Goal: Download file/media

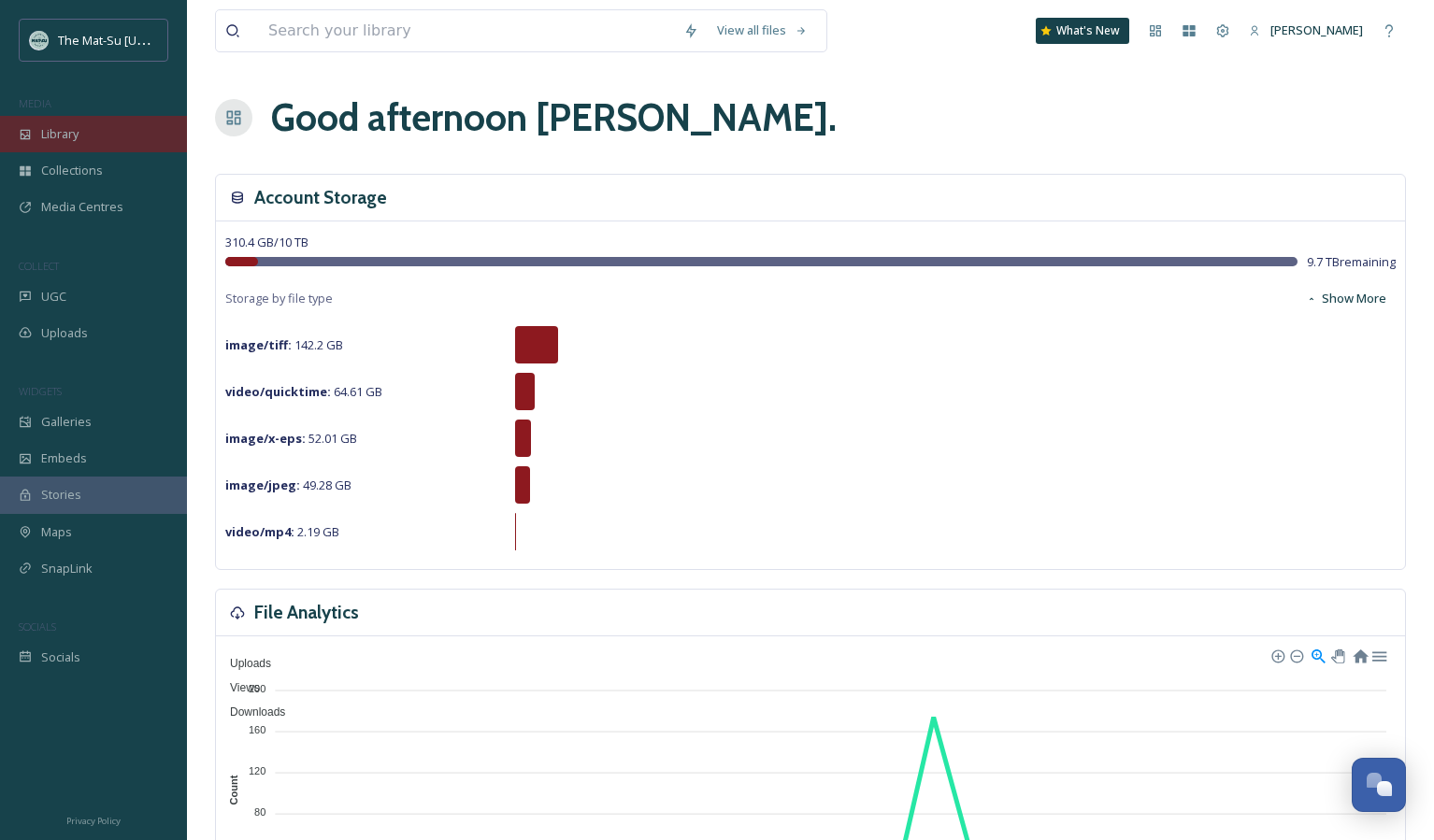
click at [53, 134] on span "Library" at bounding box center [59, 134] width 37 height 18
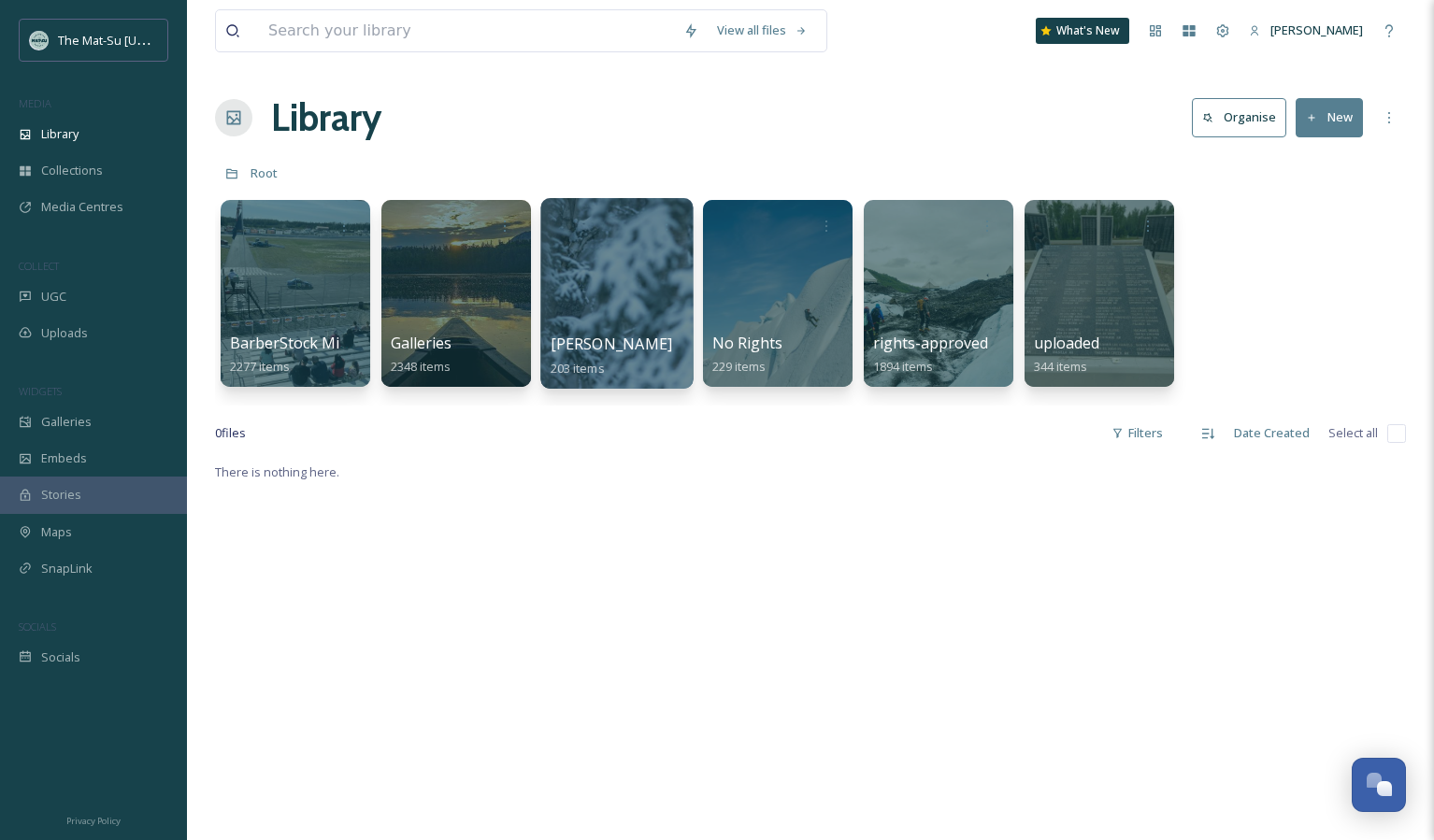
click at [581, 336] on span "[PERSON_NAME]" at bounding box center [612, 343] width 123 height 20
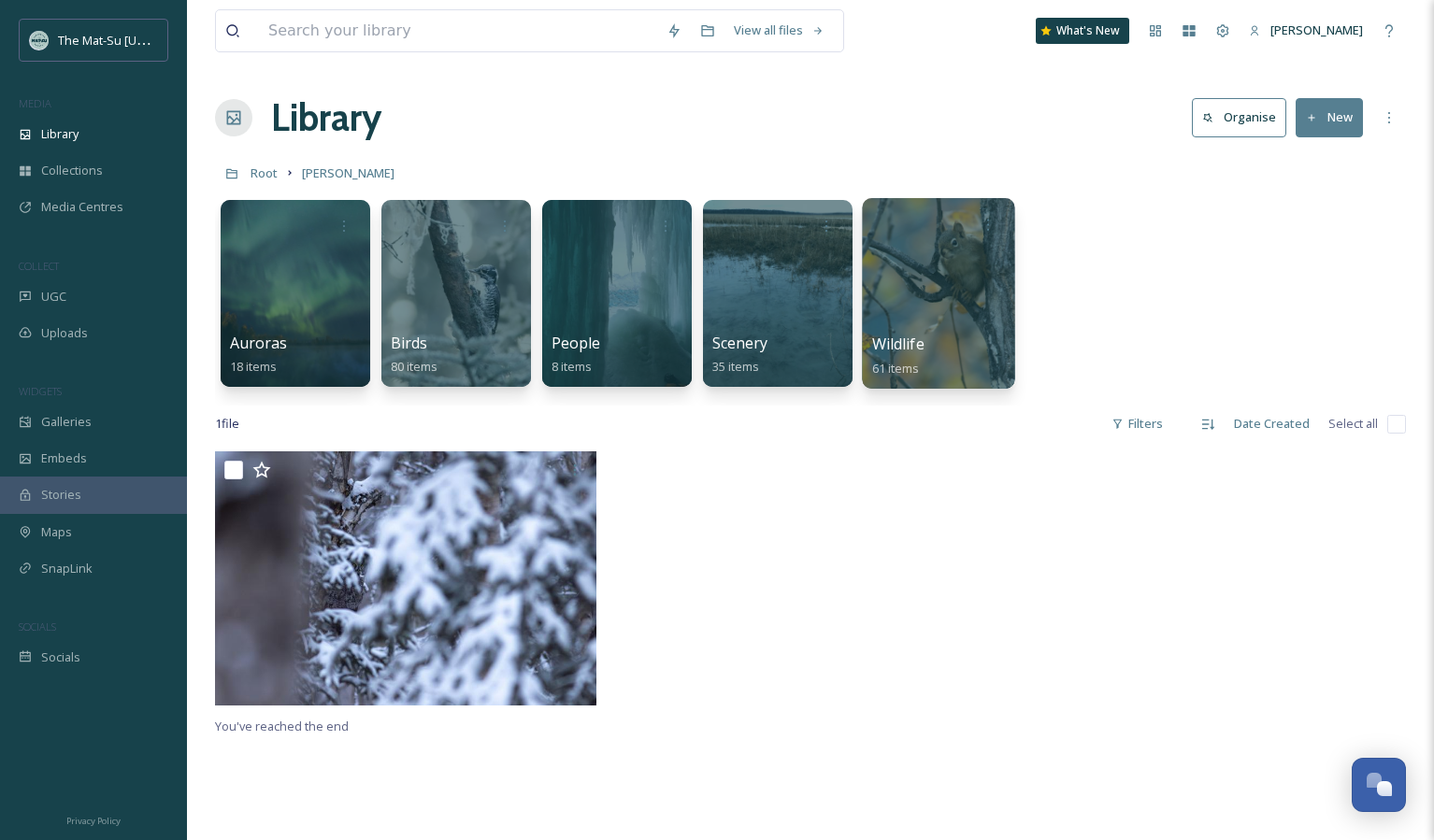
click at [889, 365] on span "61 items" at bounding box center [896, 367] width 48 height 17
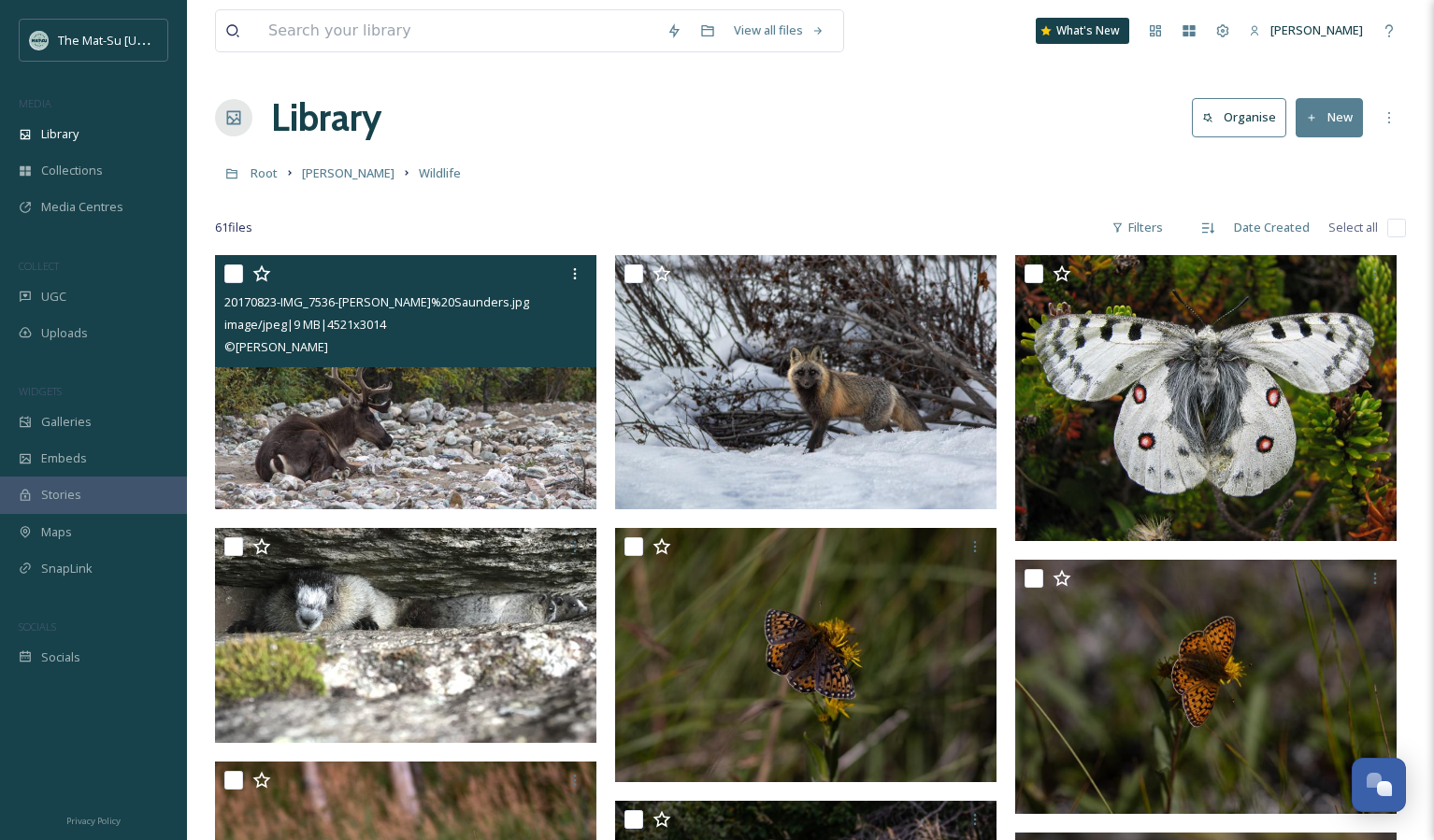
click at [232, 267] on input "checkbox" at bounding box center [234, 274] width 19 height 19
checkbox input "true"
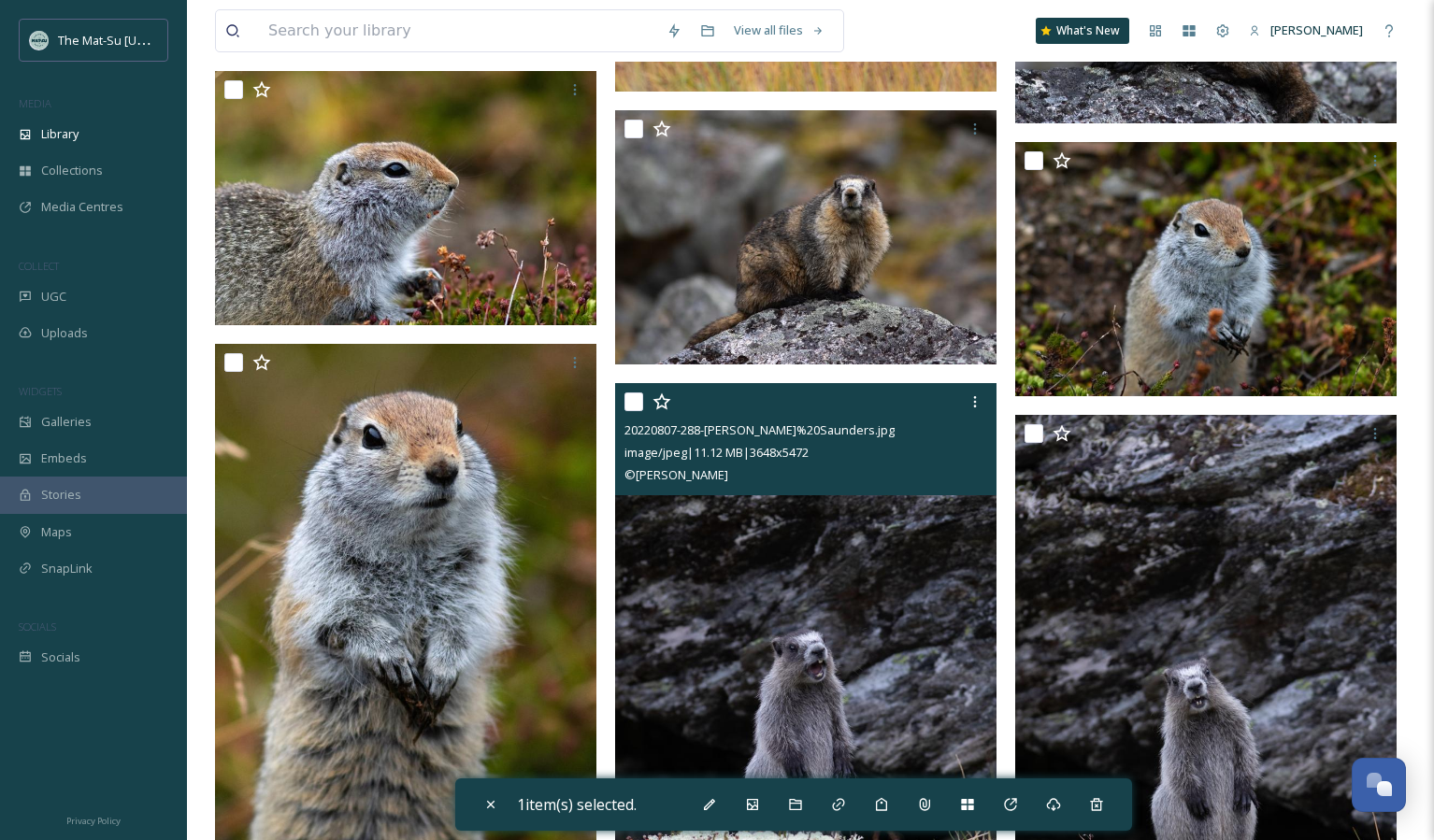
scroll to position [962, 0]
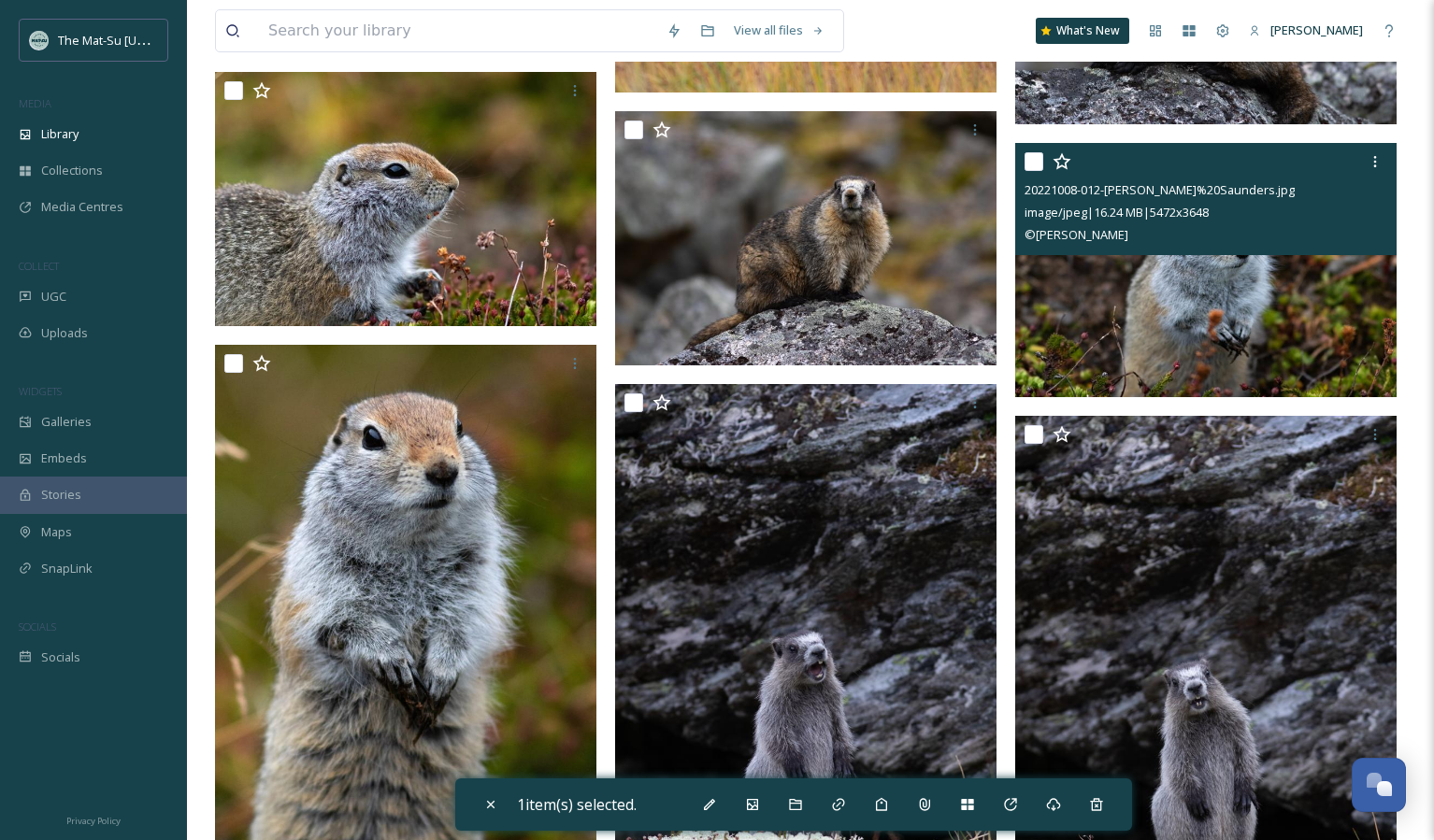
click at [1042, 156] on input "checkbox" at bounding box center [1034, 162] width 19 height 19
checkbox input "true"
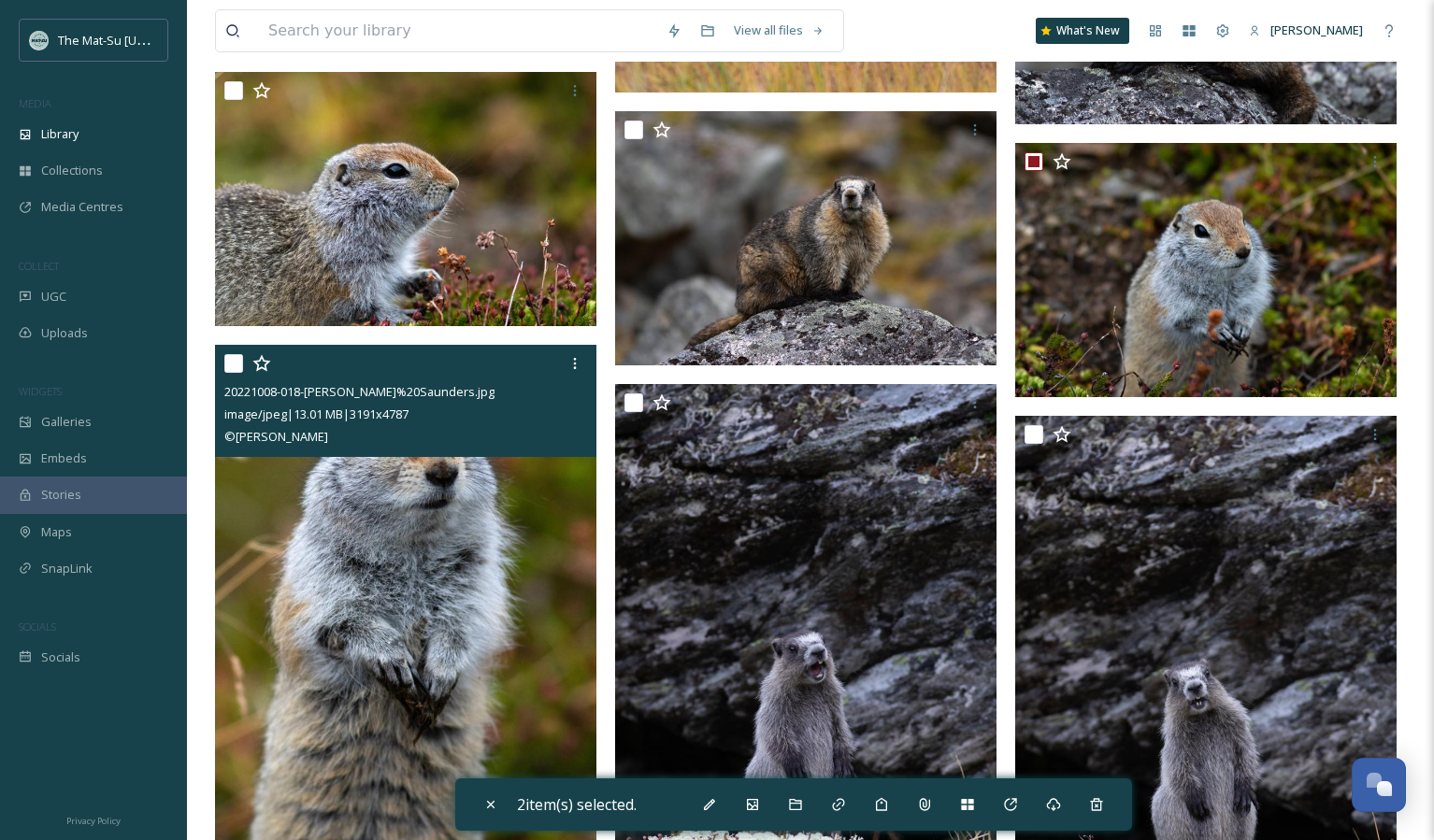
click at [238, 363] on input "checkbox" at bounding box center [234, 364] width 19 height 19
checkbox input "true"
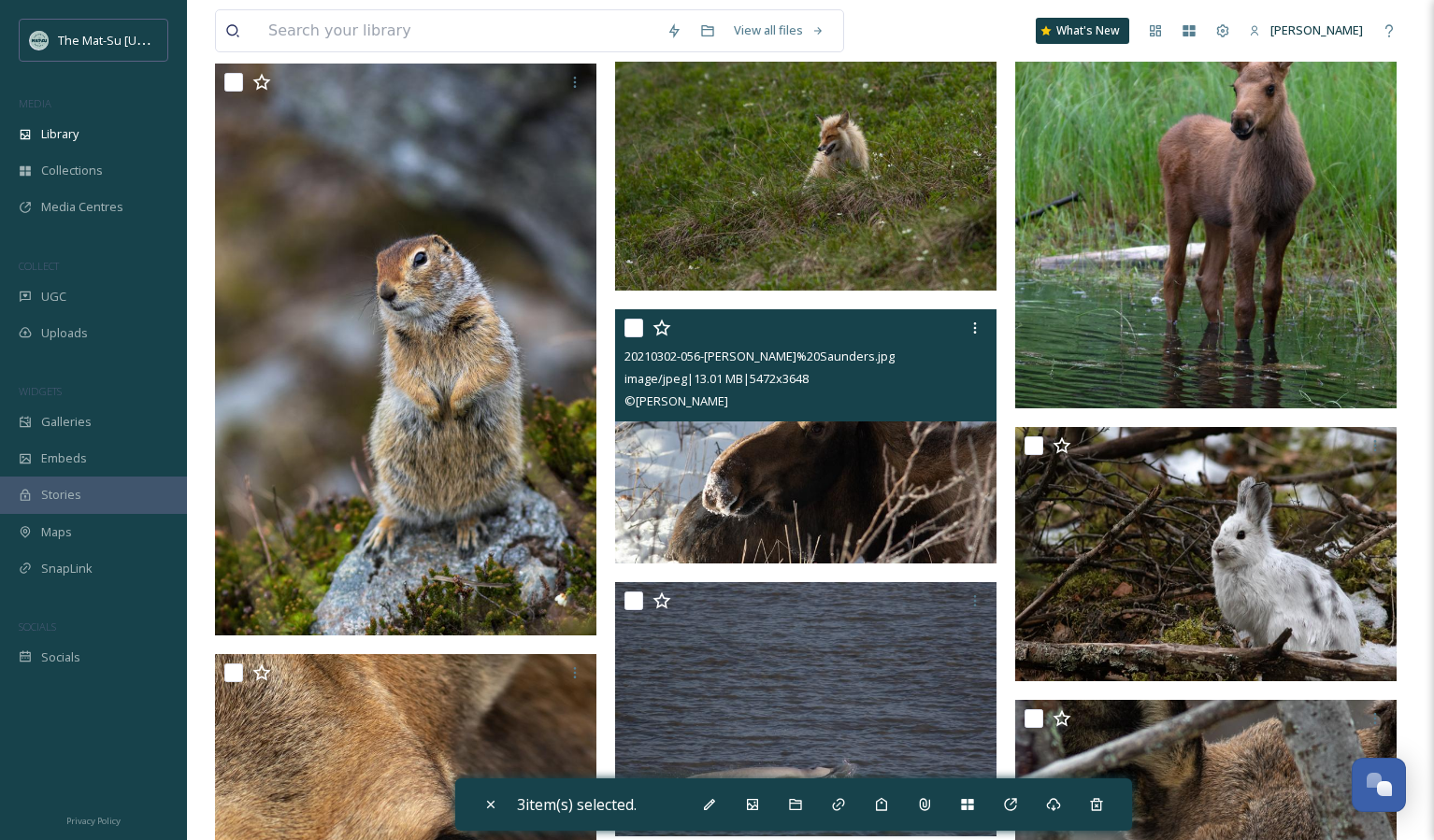
scroll to position [3240, 0]
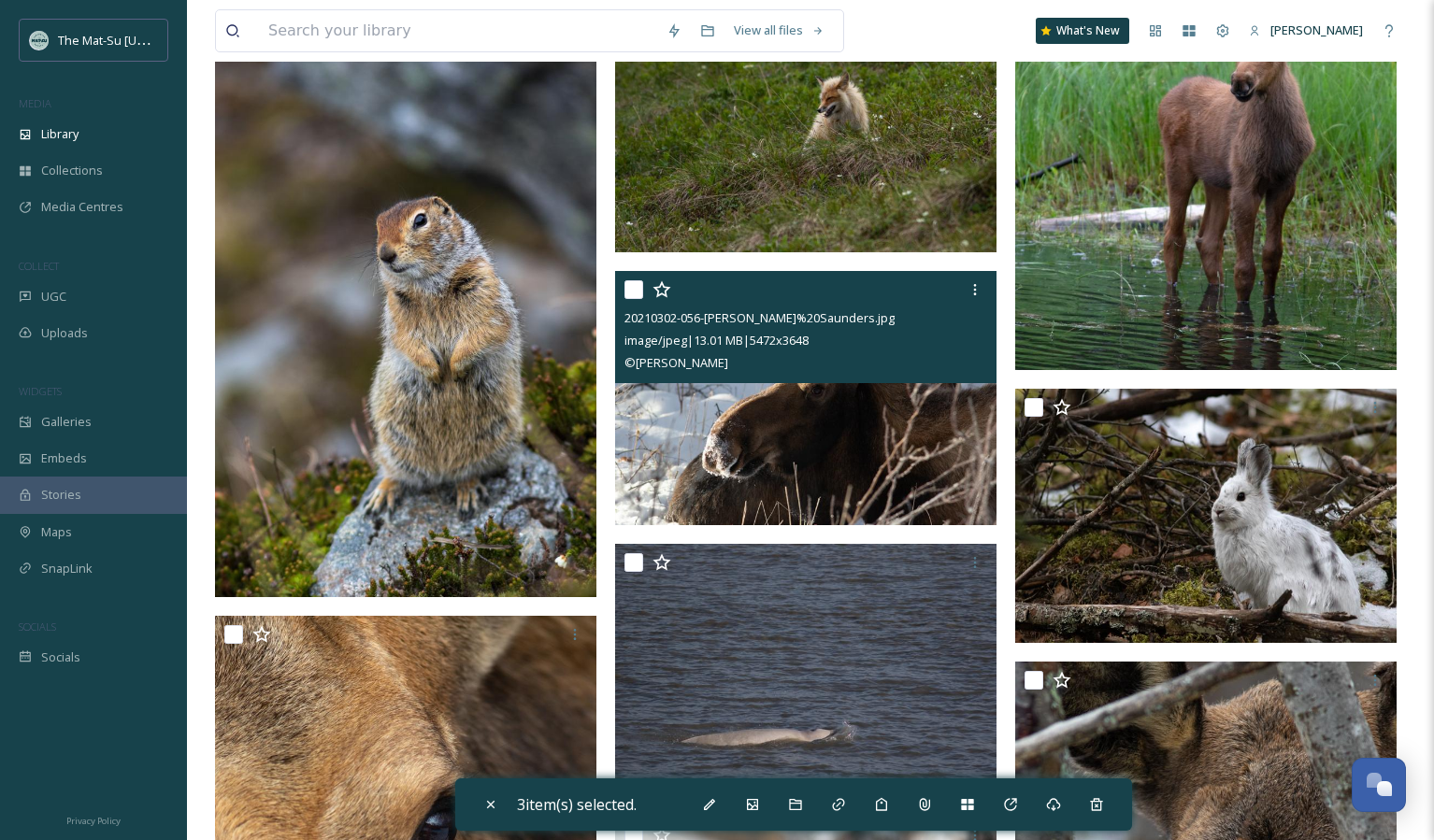
click at [635, 283] on input "checkbox" at bounding box center [634, 290] width 19 height 19
checkbox input "true"
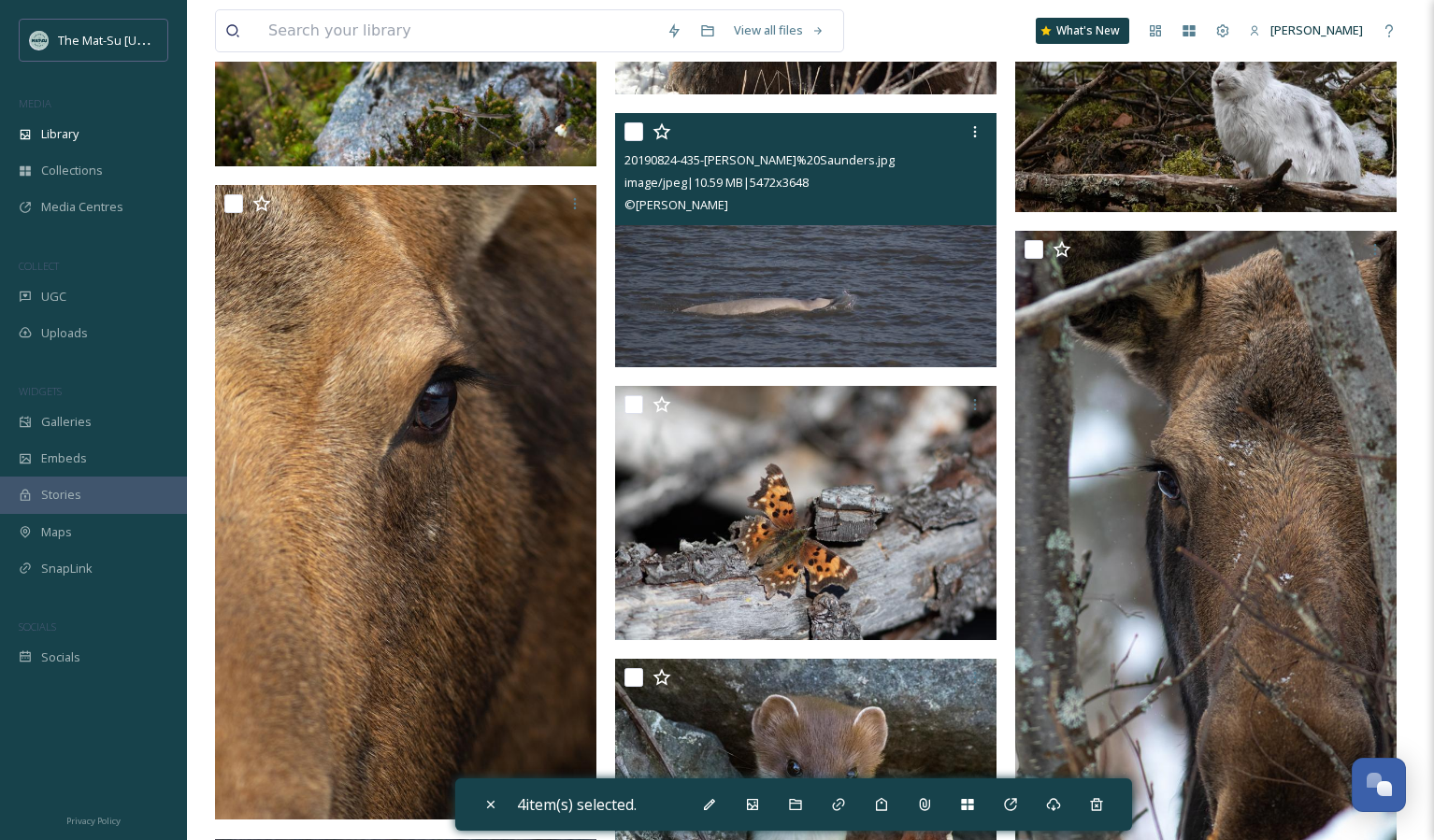
scroll to position [3727, 0]
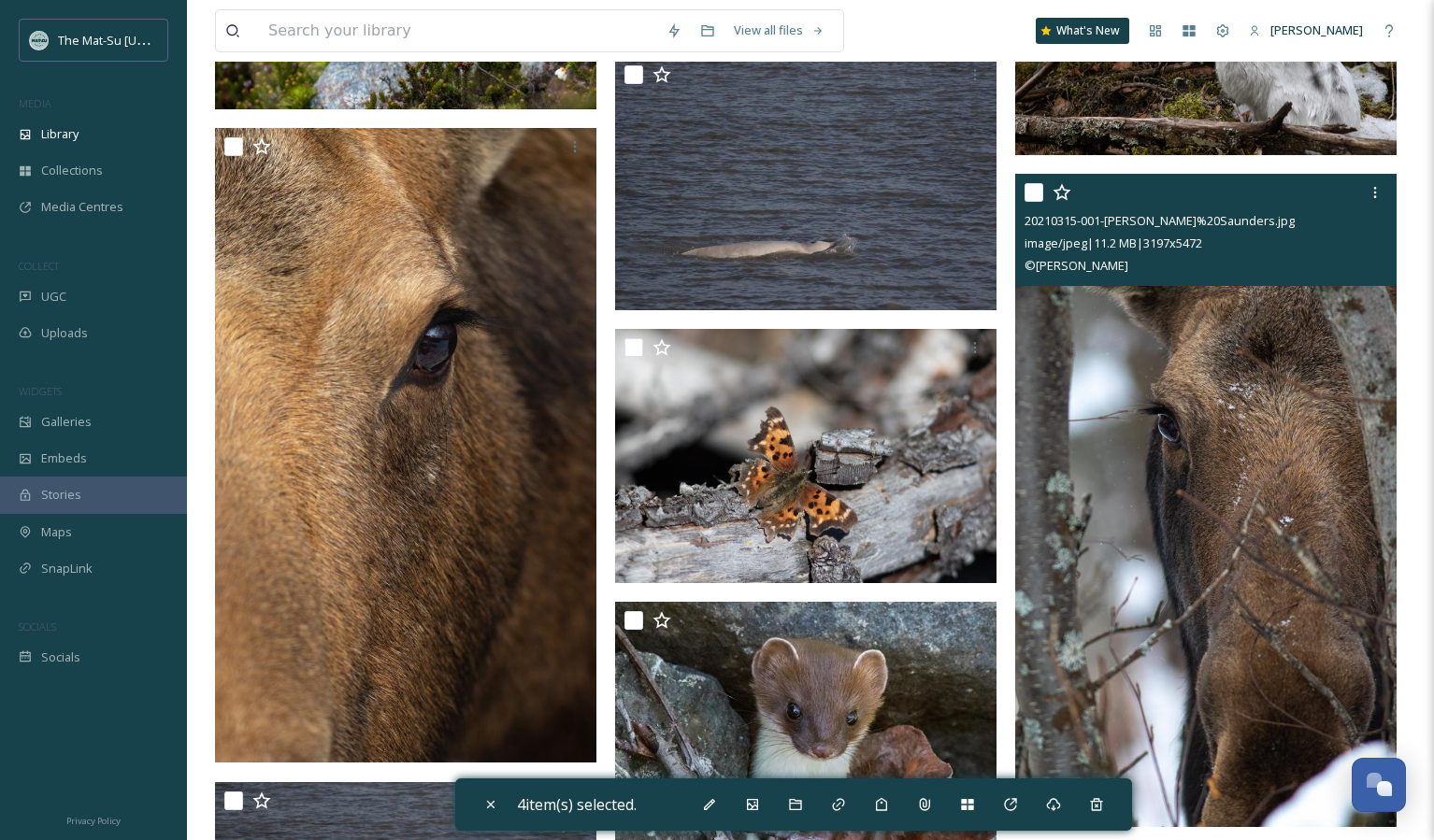
click at [1033, 187] on input "checkbox" at bounding box center [1034, 192] width 19 height 19
checkbox input "true"
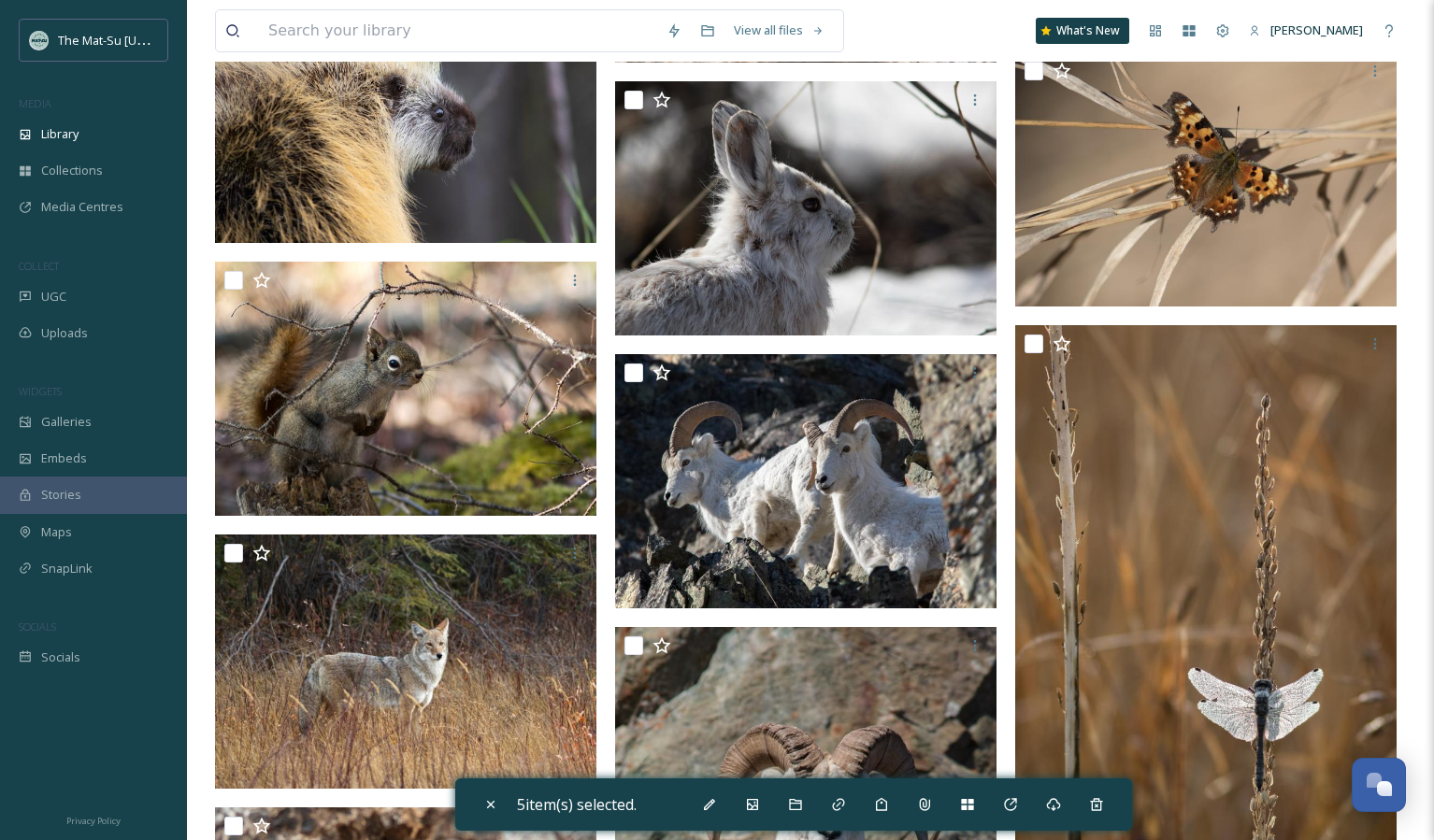
scroll to position [4794, 0]
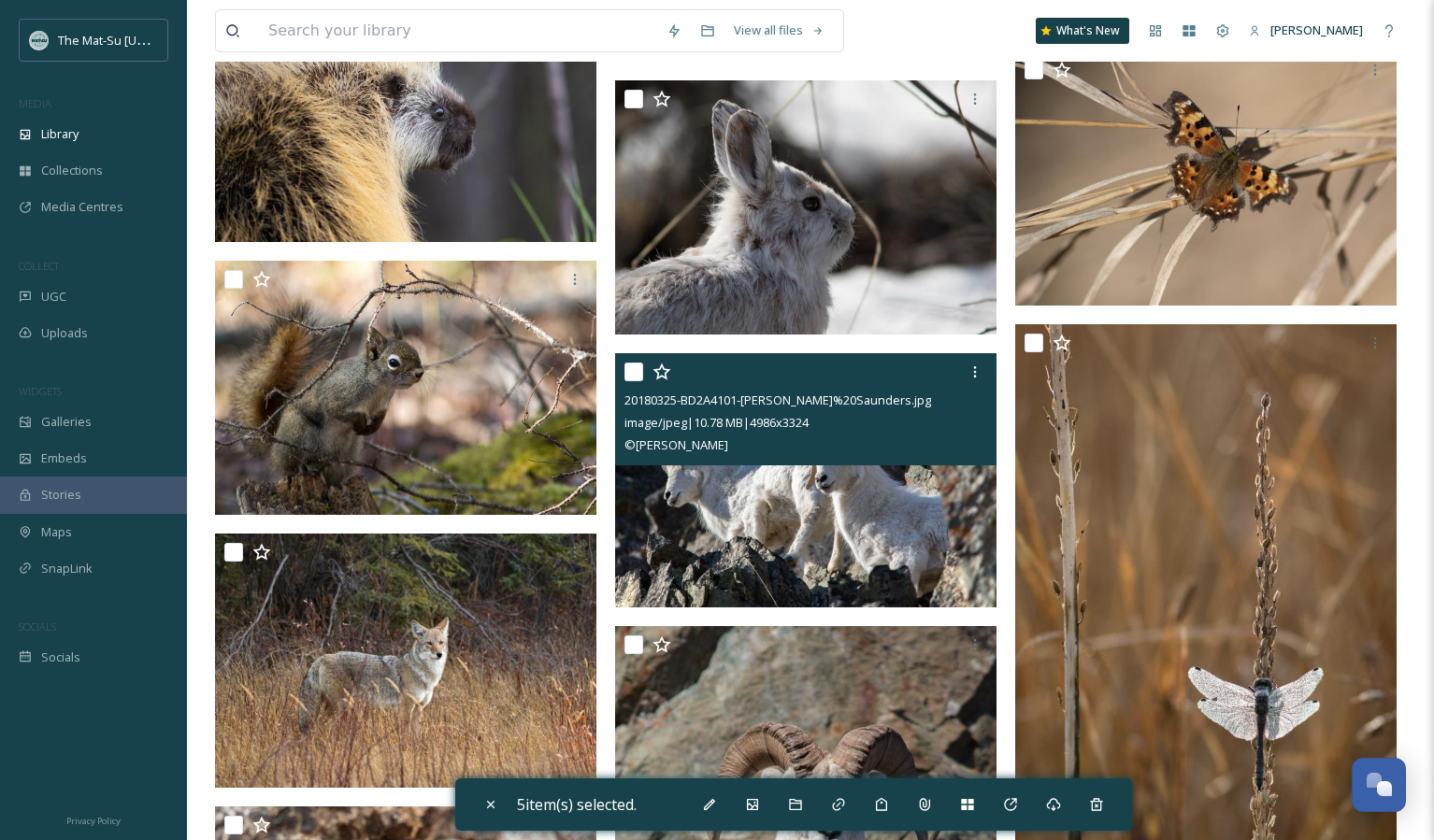
click at [628, 365] on input "checkbox" at bounding box center [634, 372] width 19 height 19
checkbox input "true"
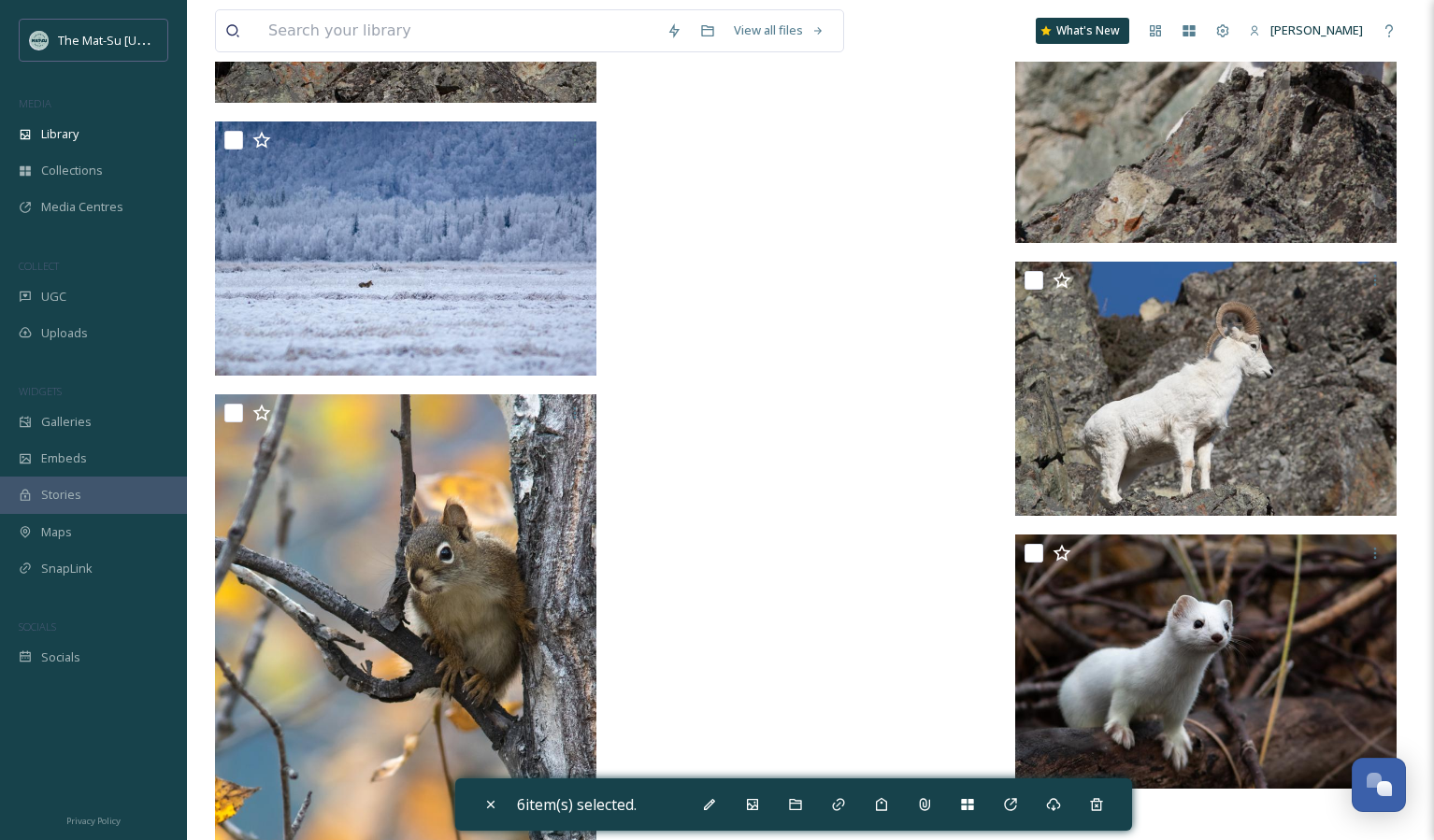
scroll to position [6773, 0]
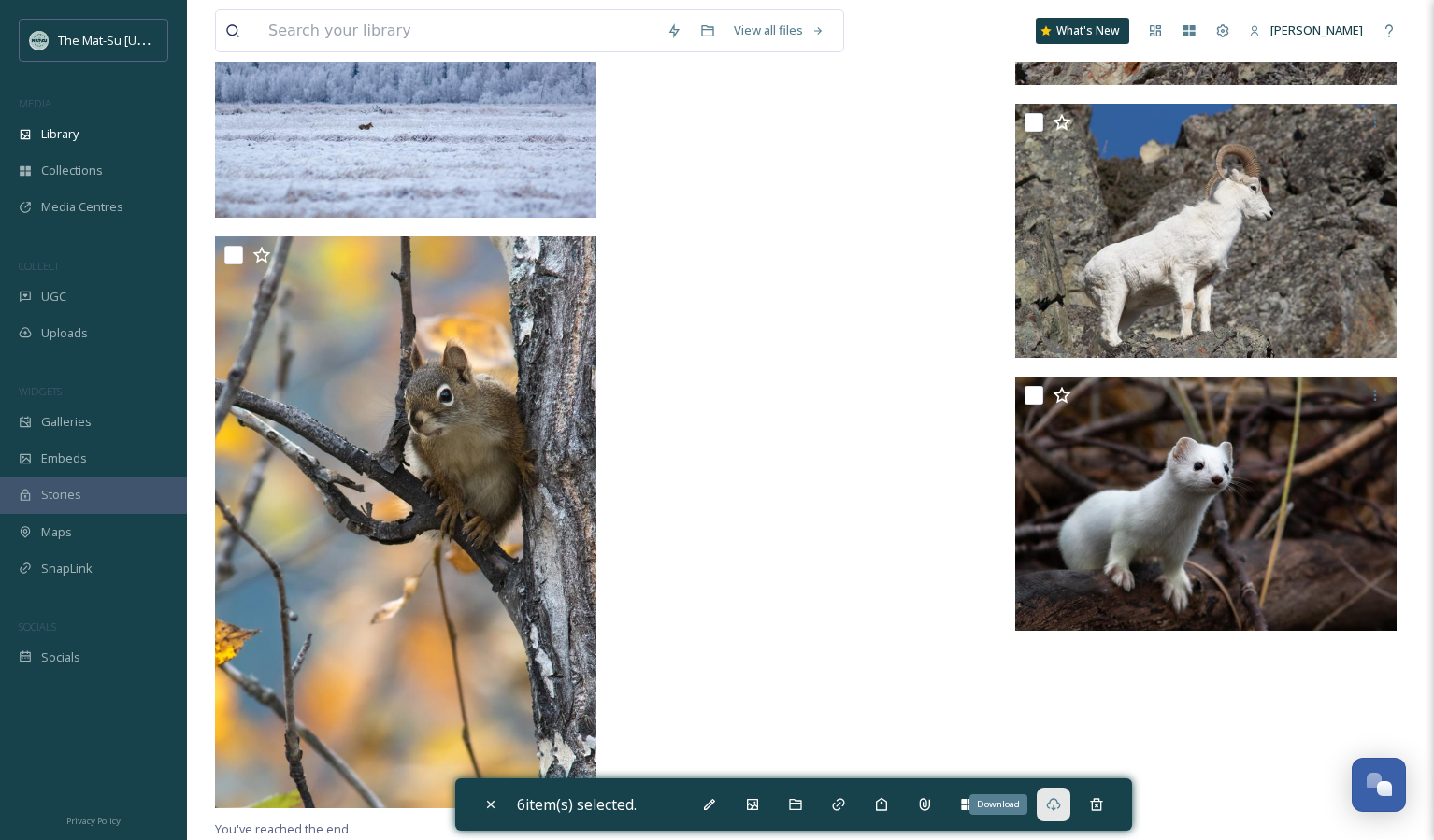
click at [1048, 798] on div "Download" at bounding box center [1053, 804] width 34 height 33
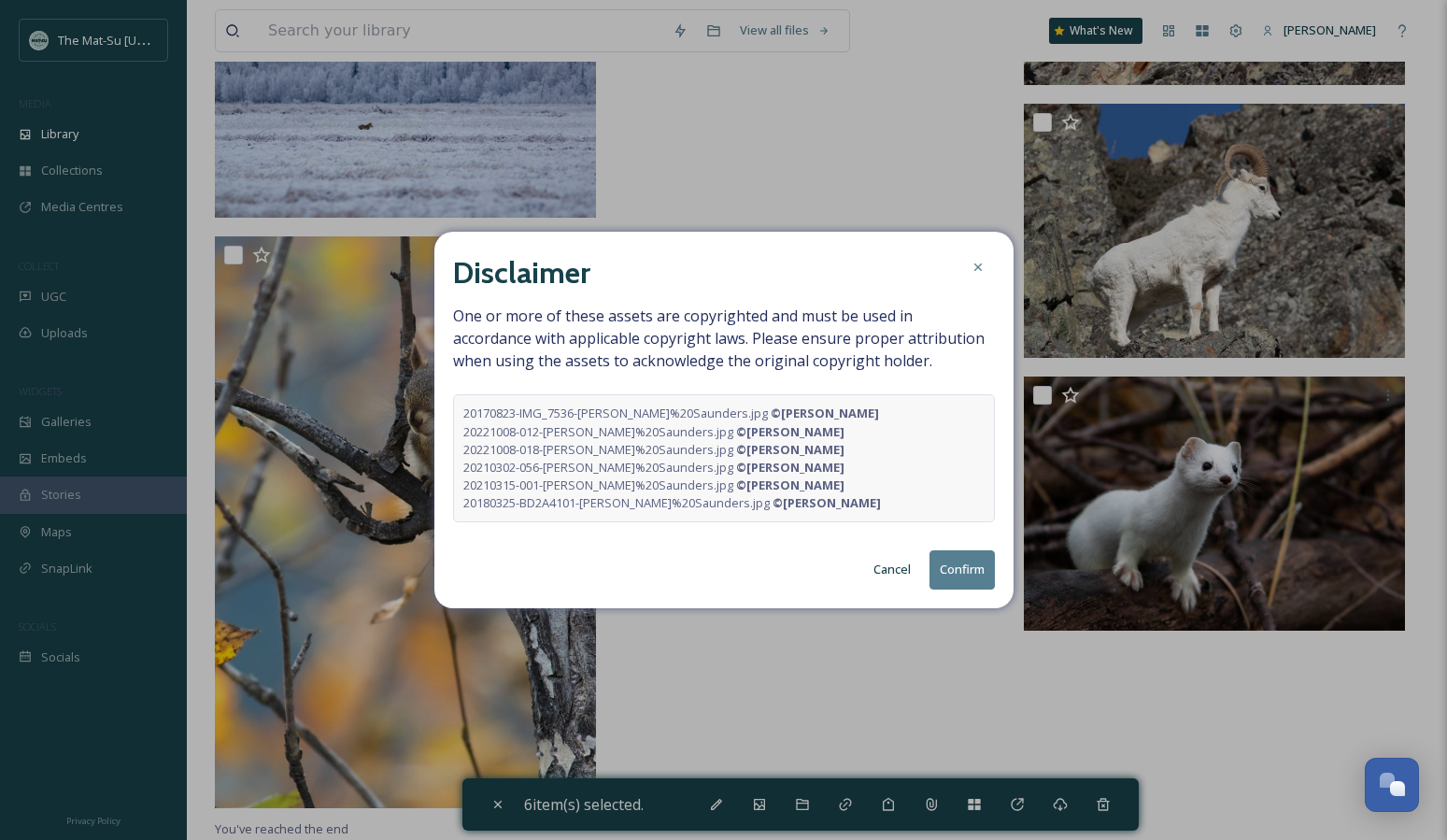
click at [975, 573] on button "Confirm" at bounding box center [962, 569] width 65 height 38
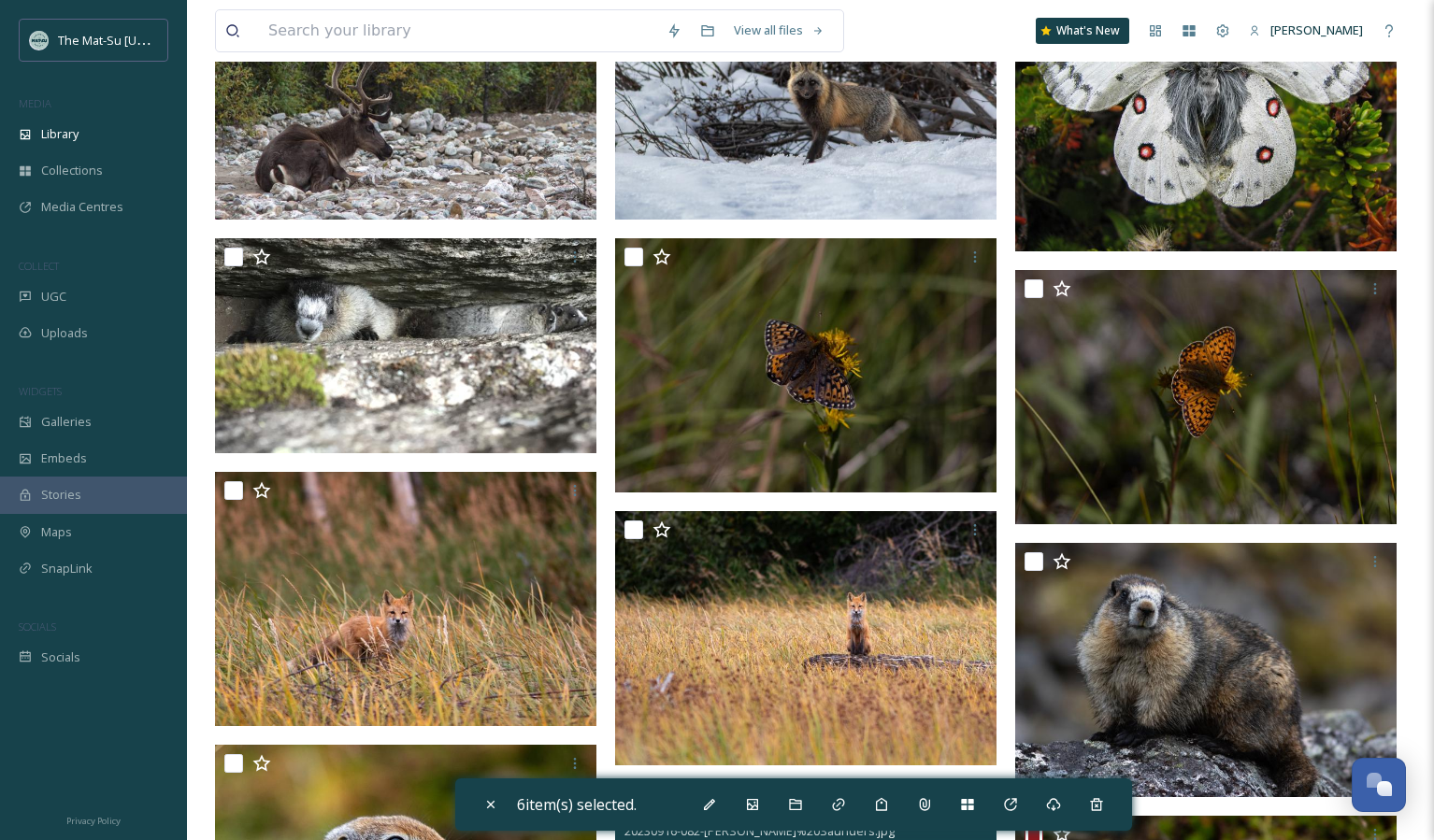
scroll to position [0, 0]
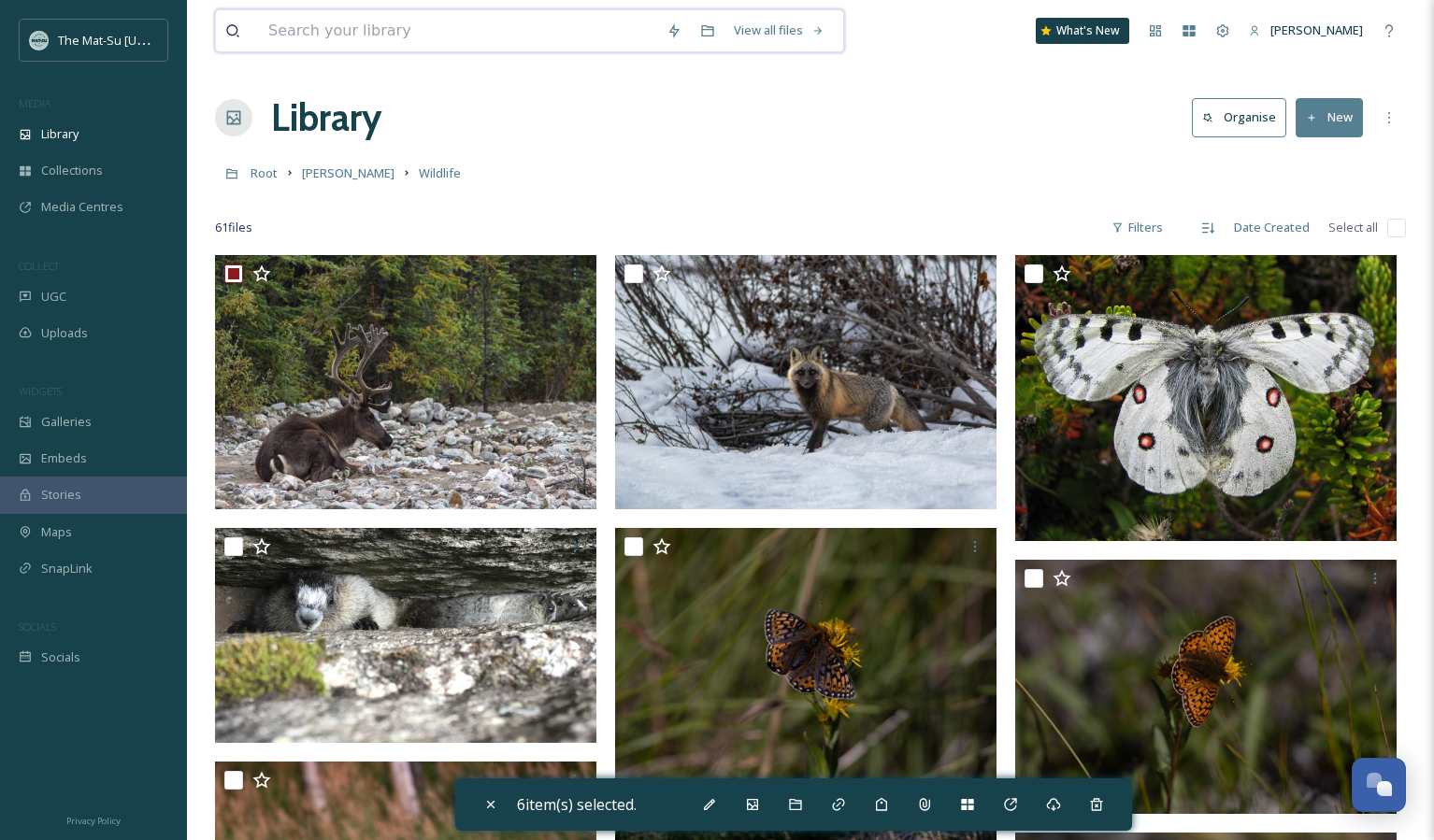
click at [415, 28] on input at bounding box center [458, 31] width 398 height 41
type input "bear"
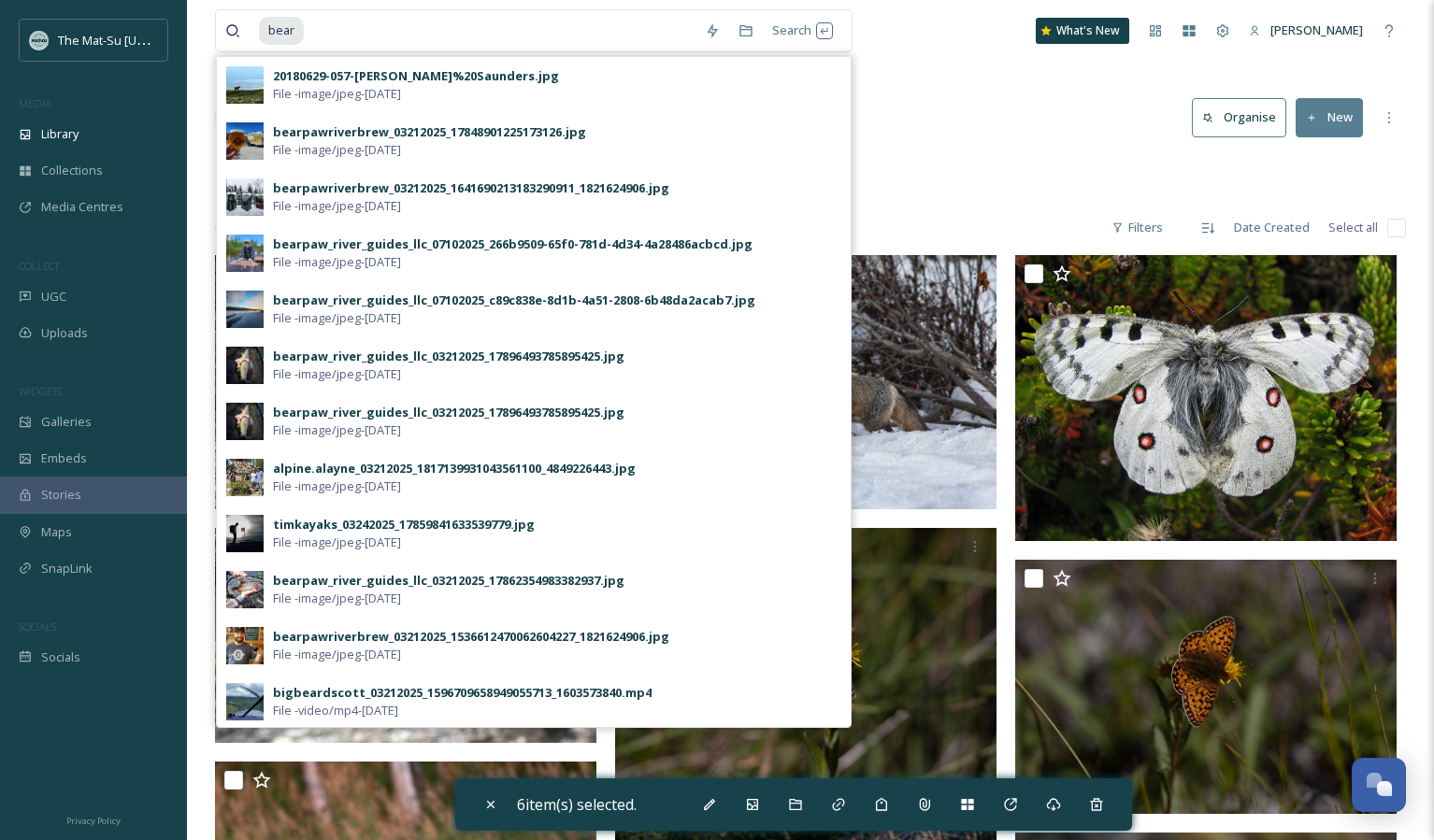
click at [916, 113] on div "Library Organise New" at bounding box center [811, 118] width 1191 height 56
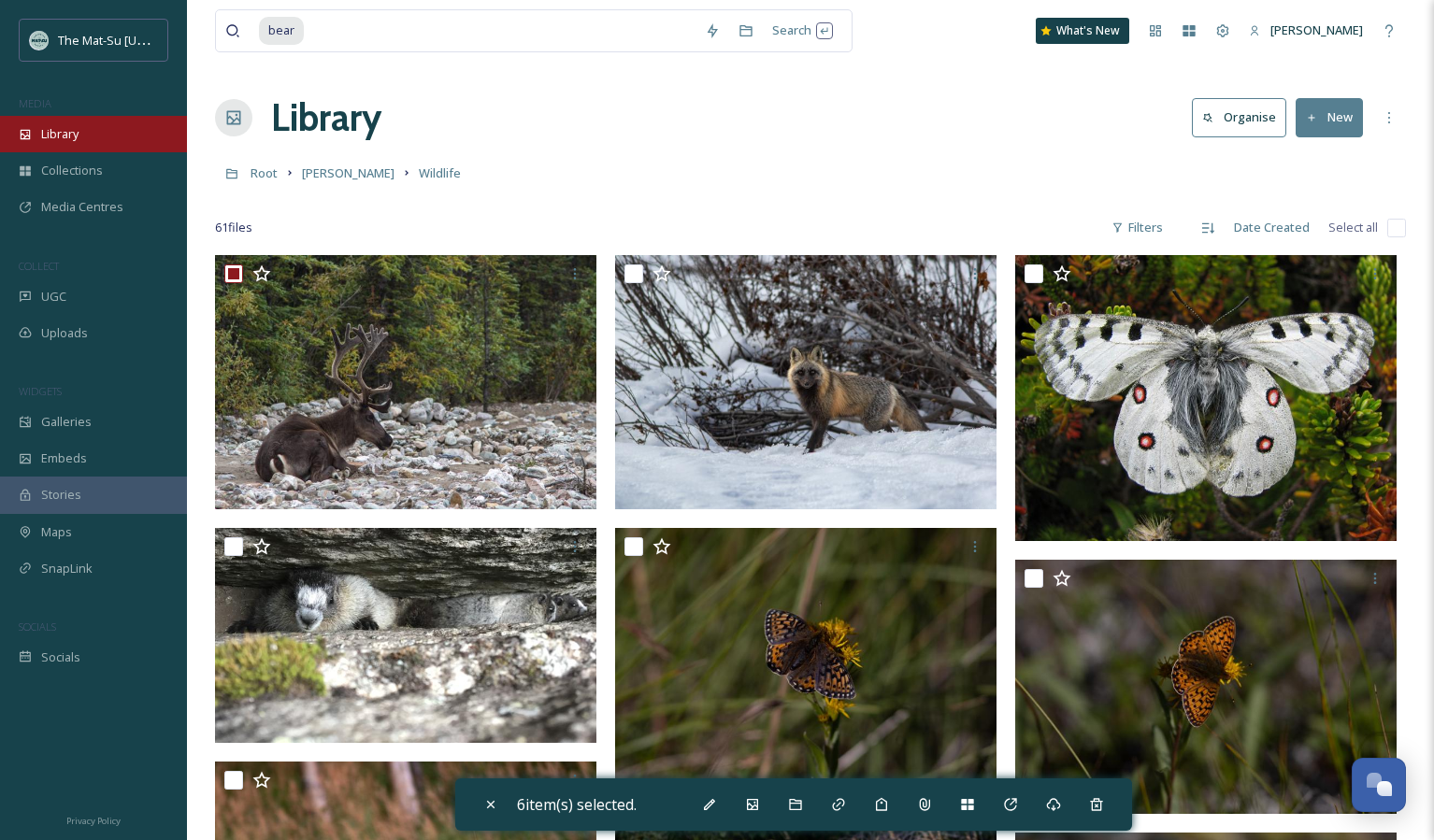
click at [87, 138] on div "Library" at bounding box center [93, 134] width 187 height 36
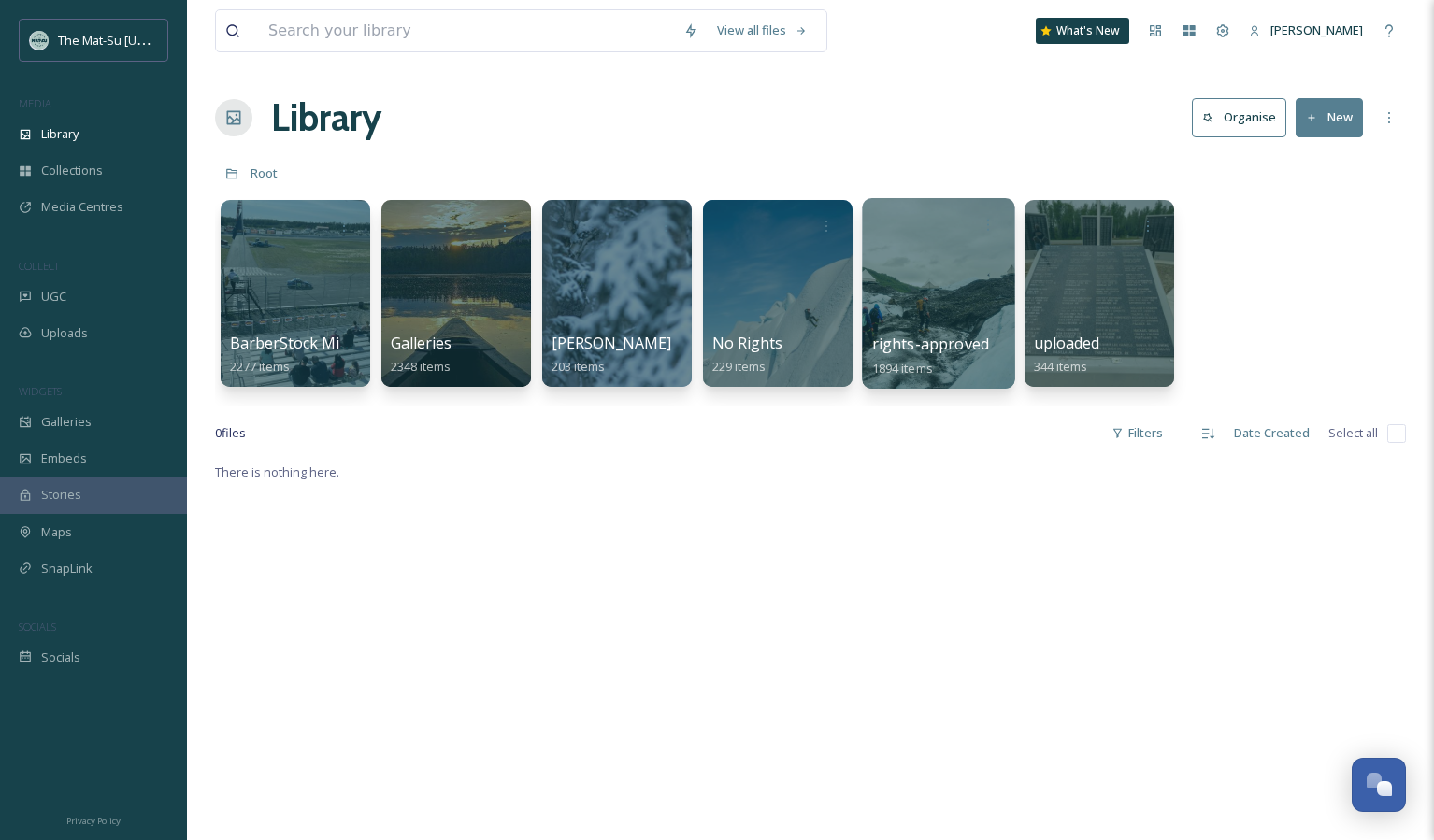
click at [924, 284] on div at bounding box center [937, 293] width 152 height 190
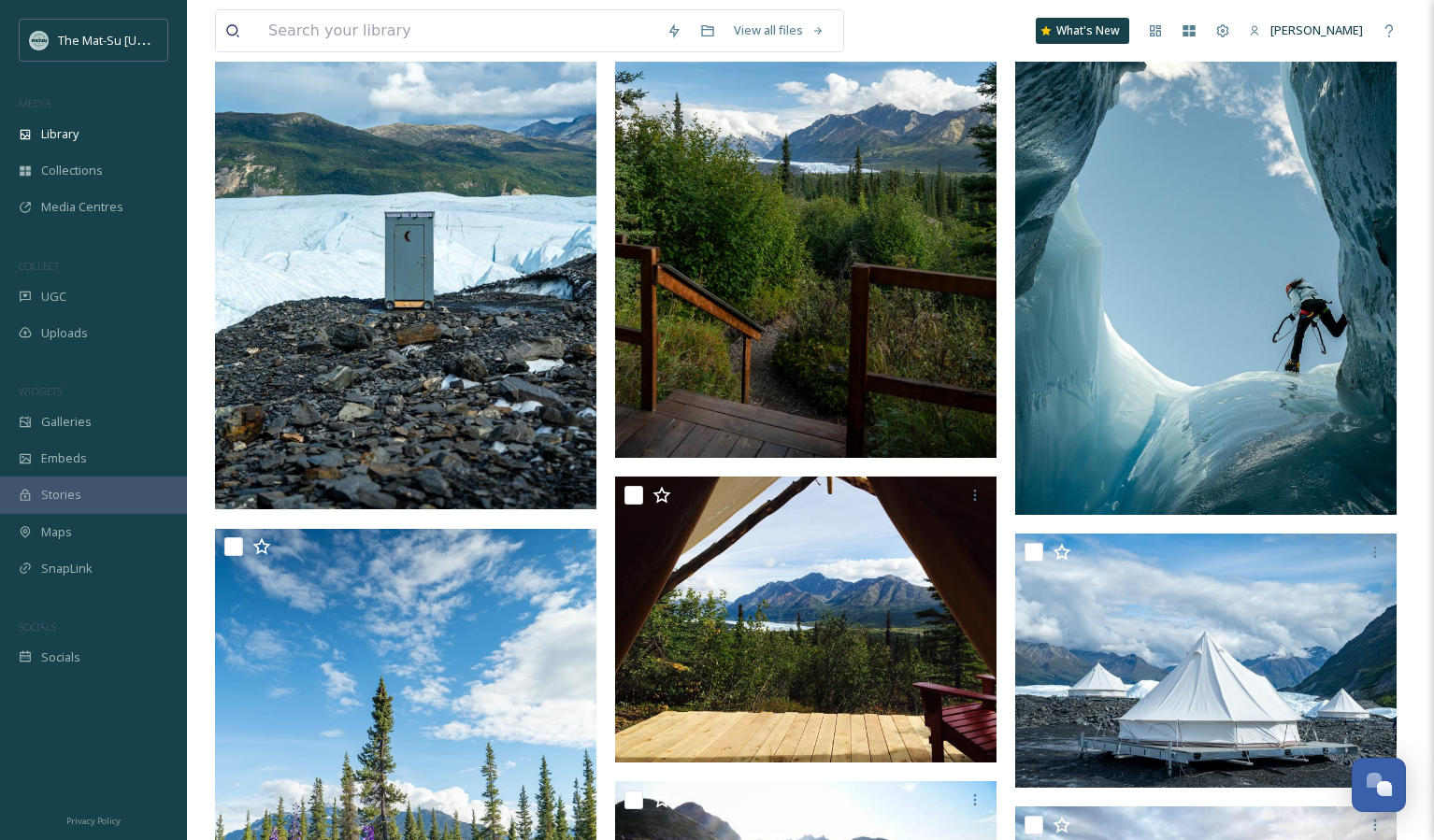
scroll to position [1461, 0]
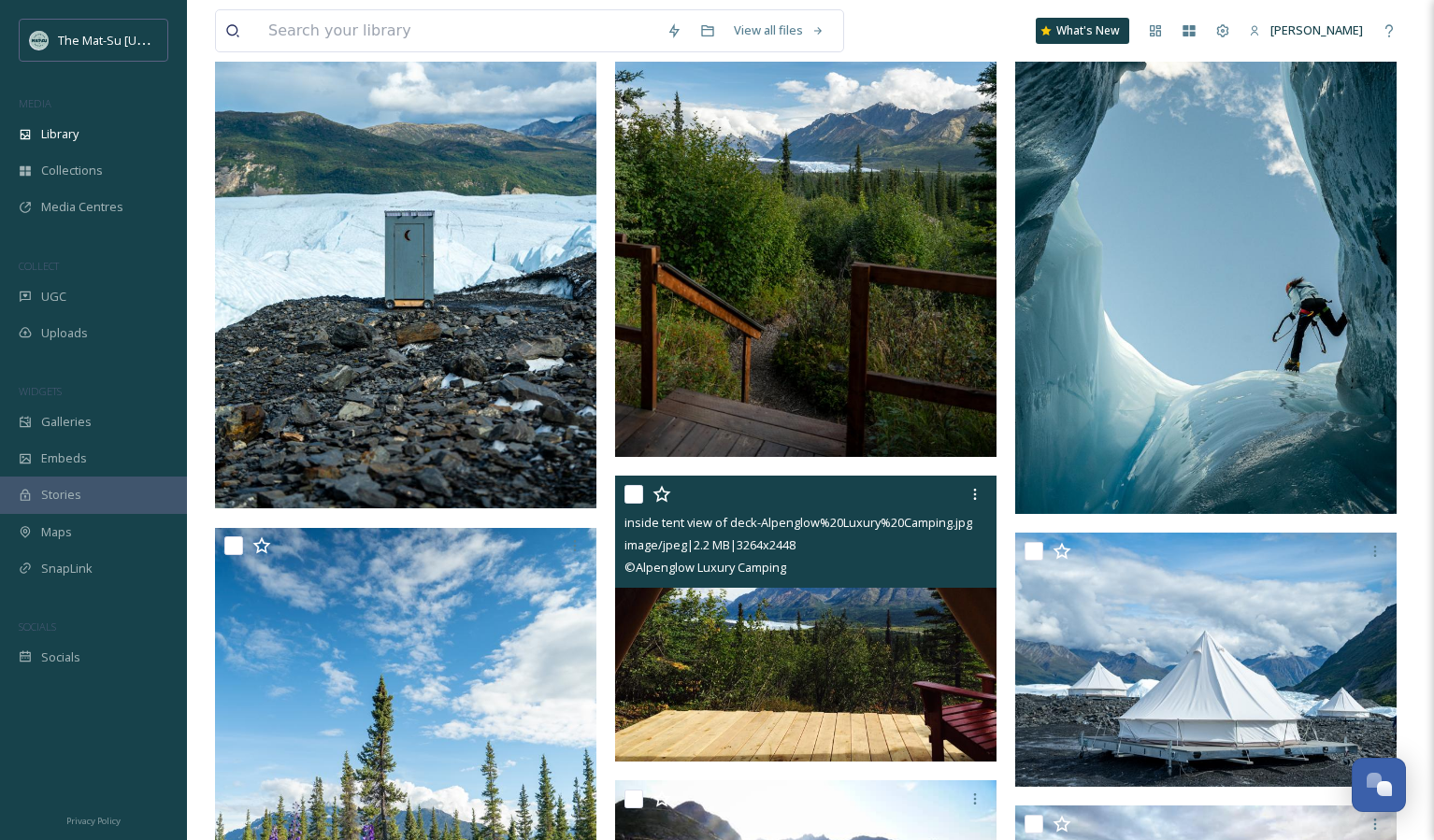
click at [630, 487] on input "checkbox" at bounding box center [634, 495] width 19 height 19
checkbox input "true"
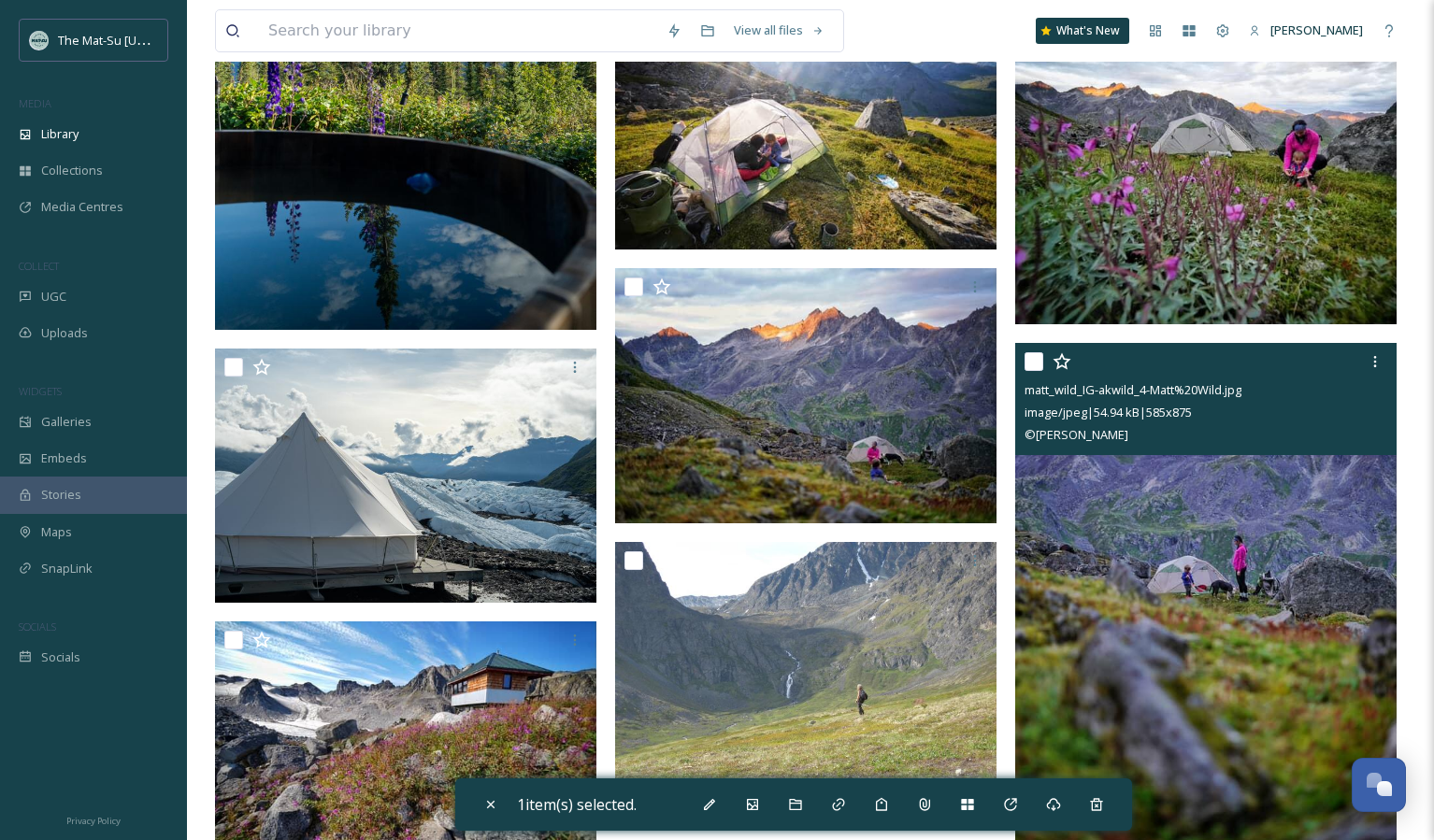
scroll to position [2335, 0]
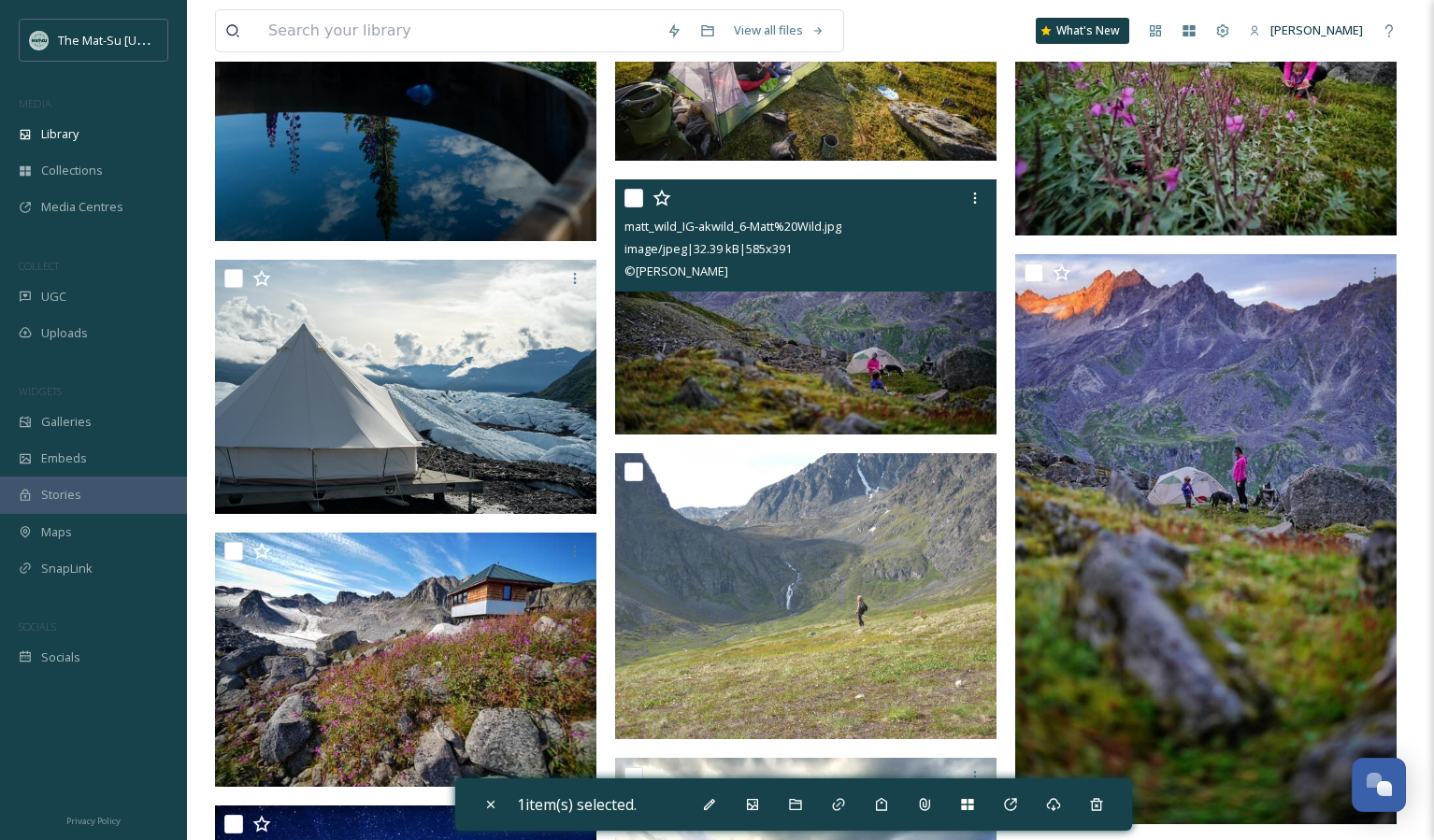
click at [629, 198] on input "checkbox" at bounding box center [634, 198] width 19 height 19
checkbox input "true"
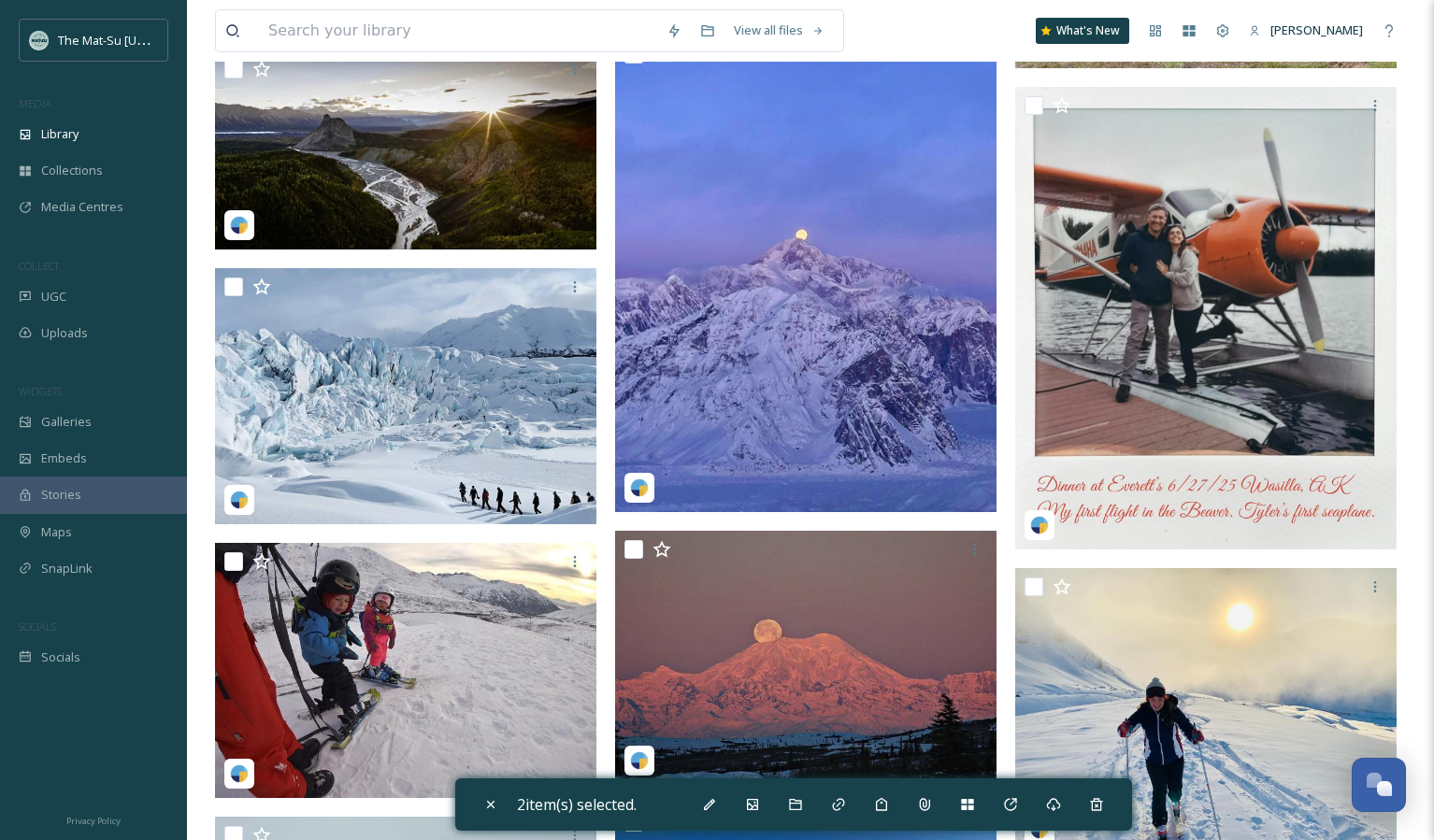
scroll to position [3918, 0]
